Goal: Task Accomplishment & Management: Use online tool/utility

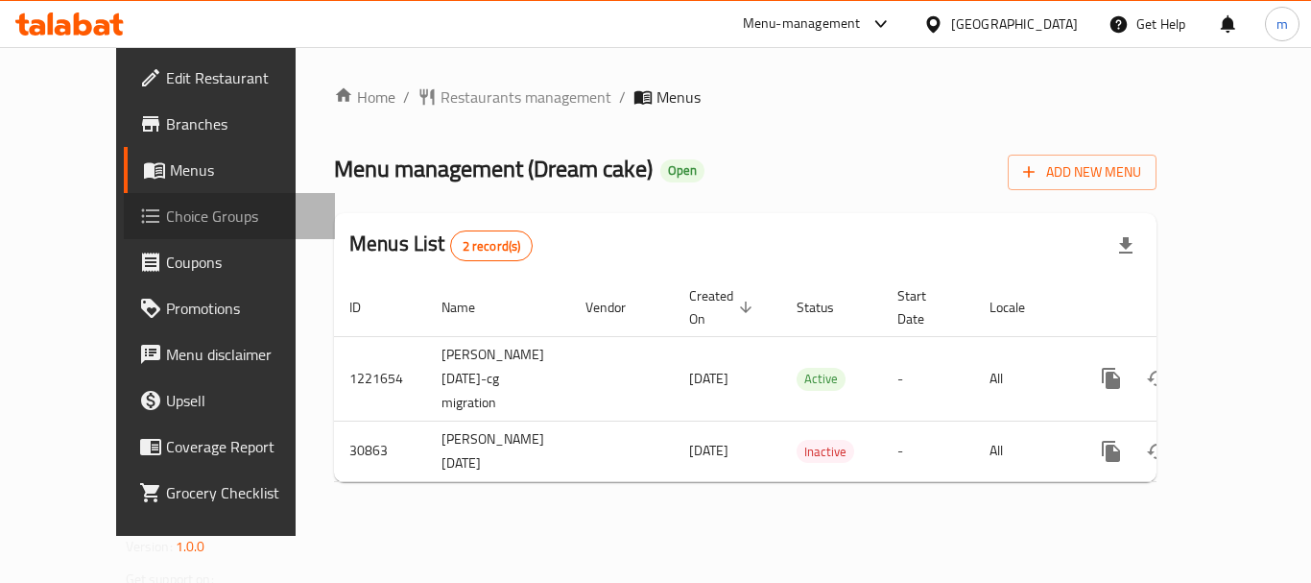
click at [166, 213] on span "Choice Groups" at bounding box center [243, 215] width 154 height 23
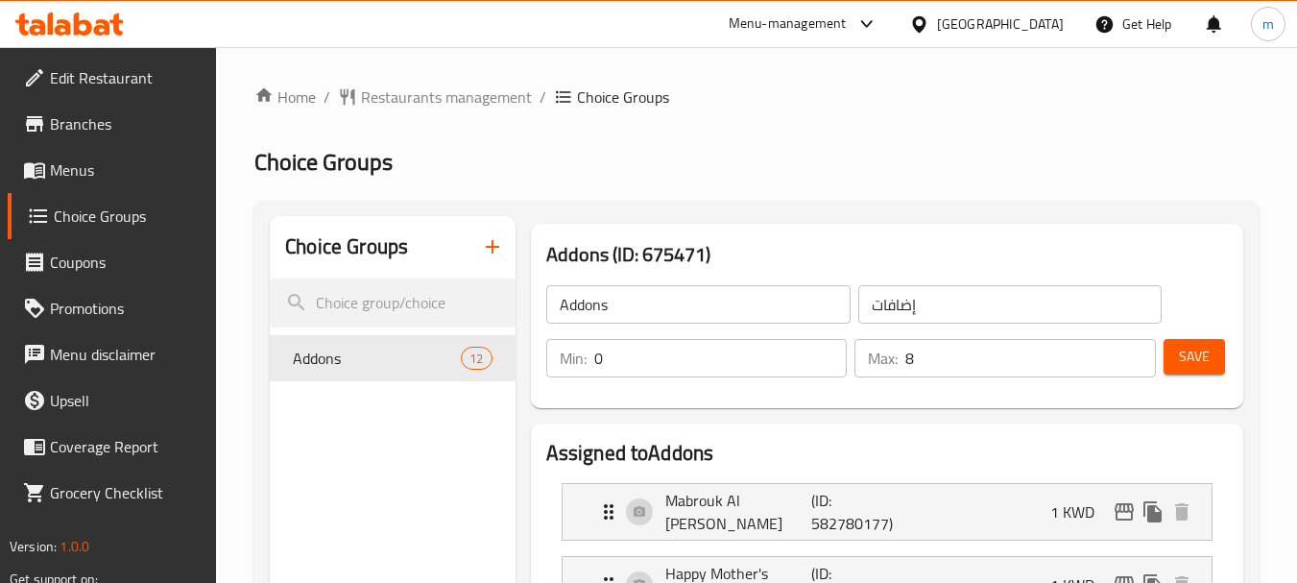
click at [69, 41] on div at bounding box center [69, 24] width 139 height 38
click at [55, 18] on icon at bounding box center [69, 23] width 108 height 23
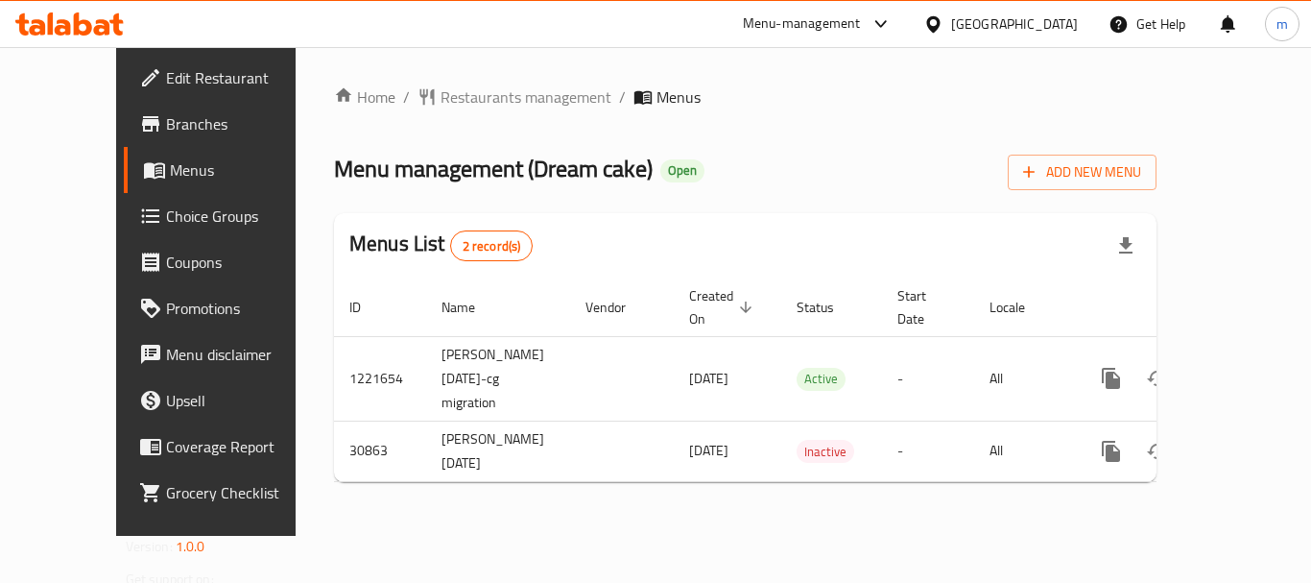
click at [139, 219] on icon at bounding box center [150, 215] width 23 height 23
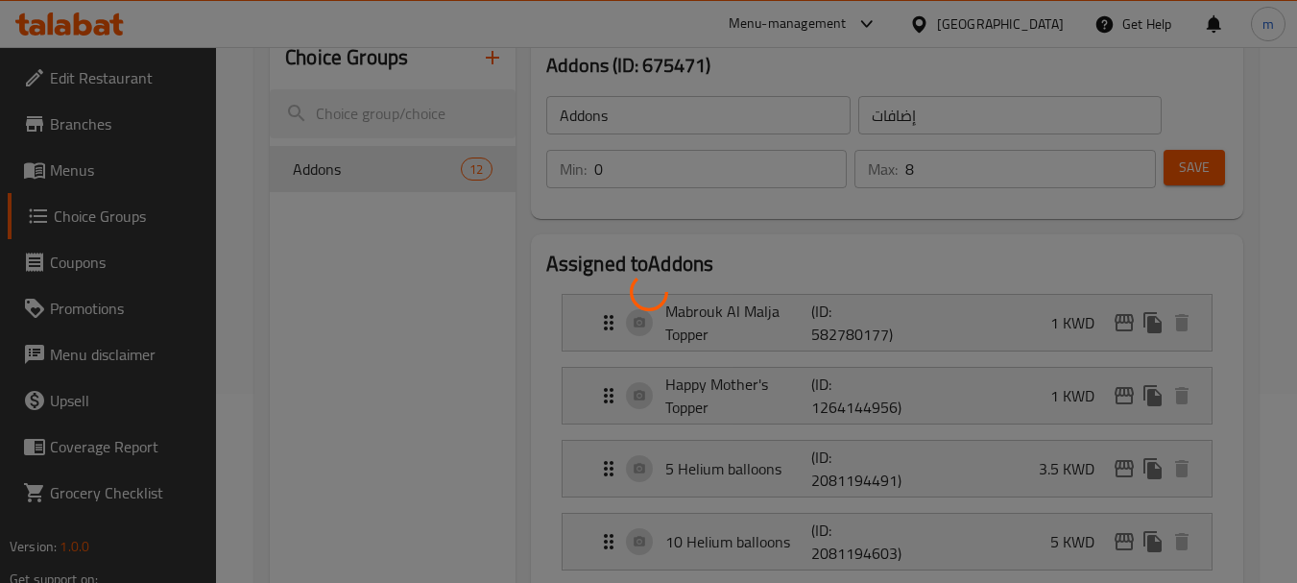
scroll to position [288, 0]
